Goal: Navigation & Orientation: Go to known website

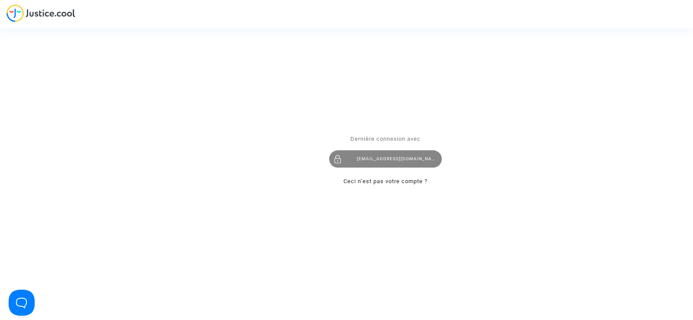
click at [369, 161] on div "[EMAIL_ADDRESS][DOMAIN_NAME]" at bounding box center [385, 158] width 113 height 17
